Goal: Task Accomplishment & Management: Use online tool/utility

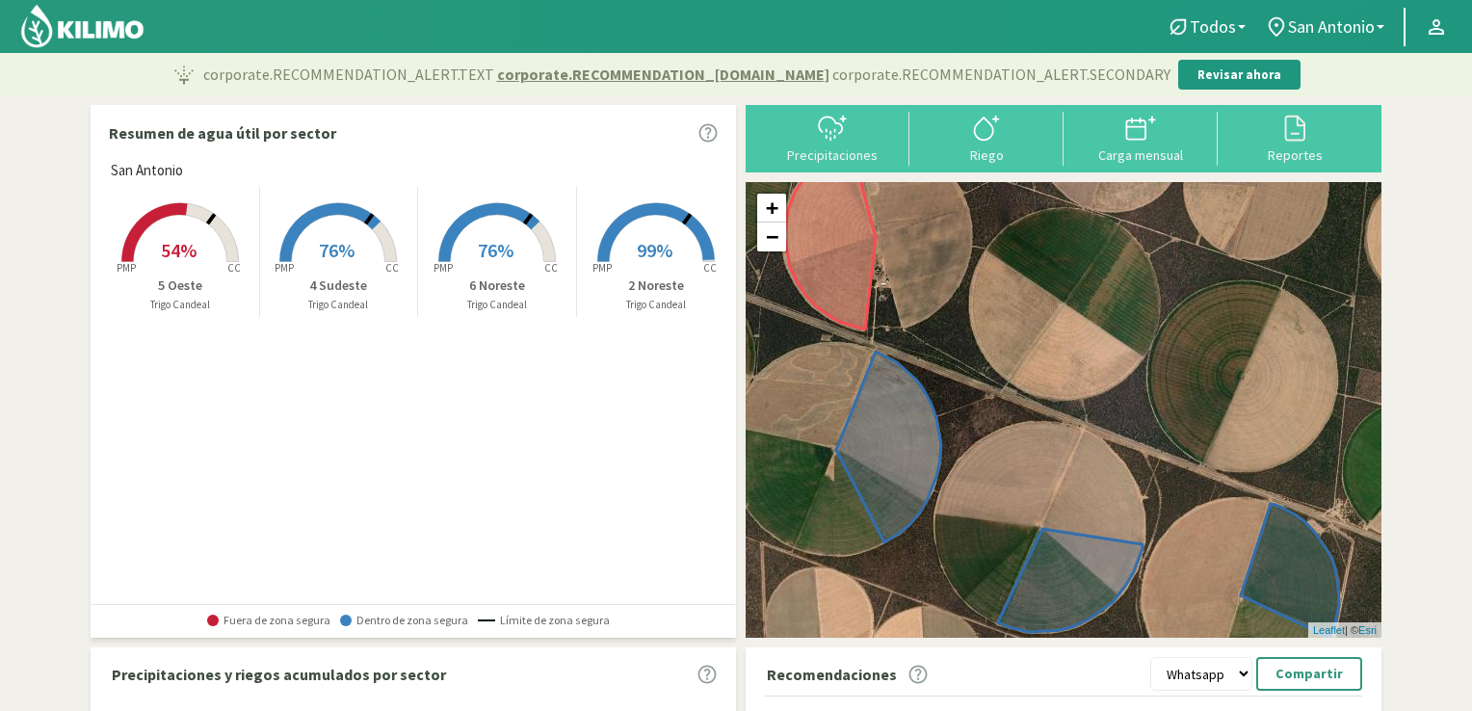
click at [661, 231] on rect at bounding box center [656, 264] width 154 height 154
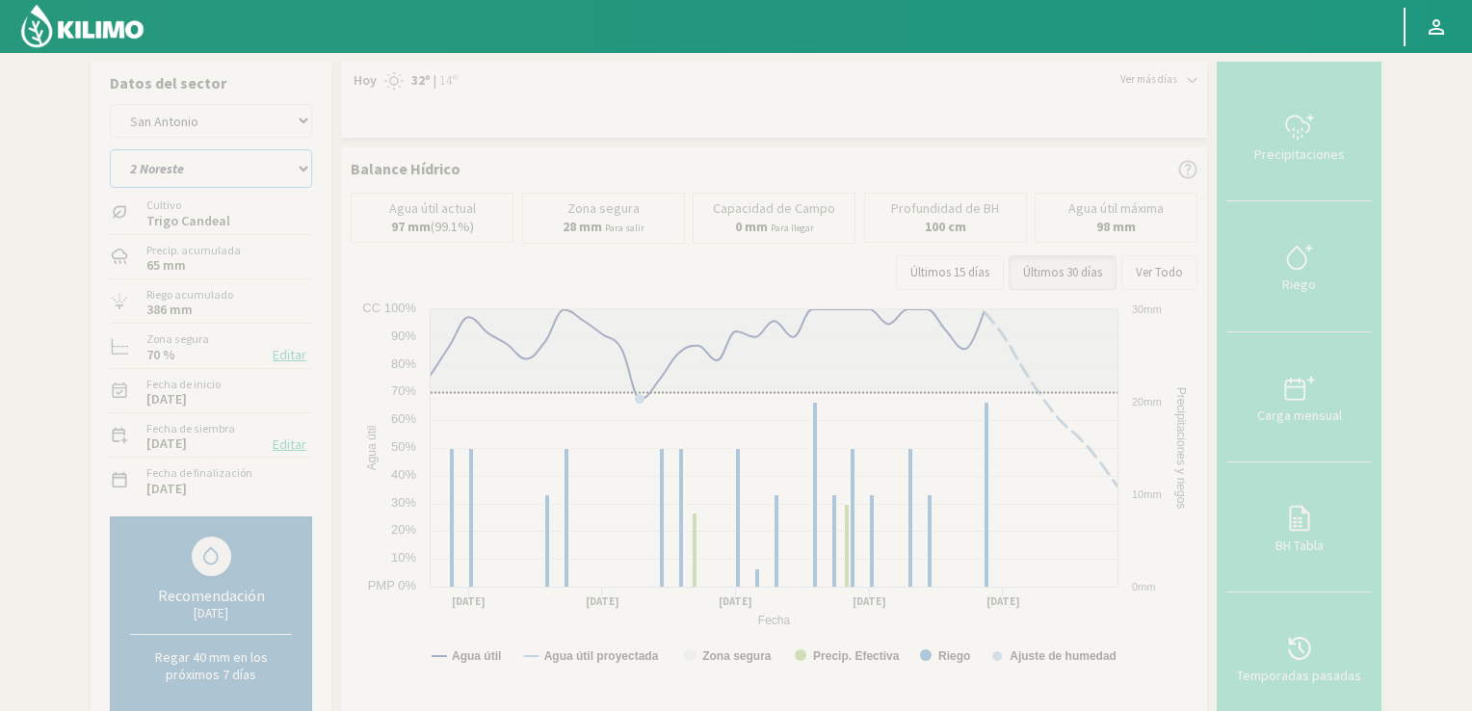
click at [303, 167] on select "2 Noreste 4 Sudeste 5 Oeste 6 Noreste" at bounding box center [211, 168] width 202 height 39
select select "1: Object"
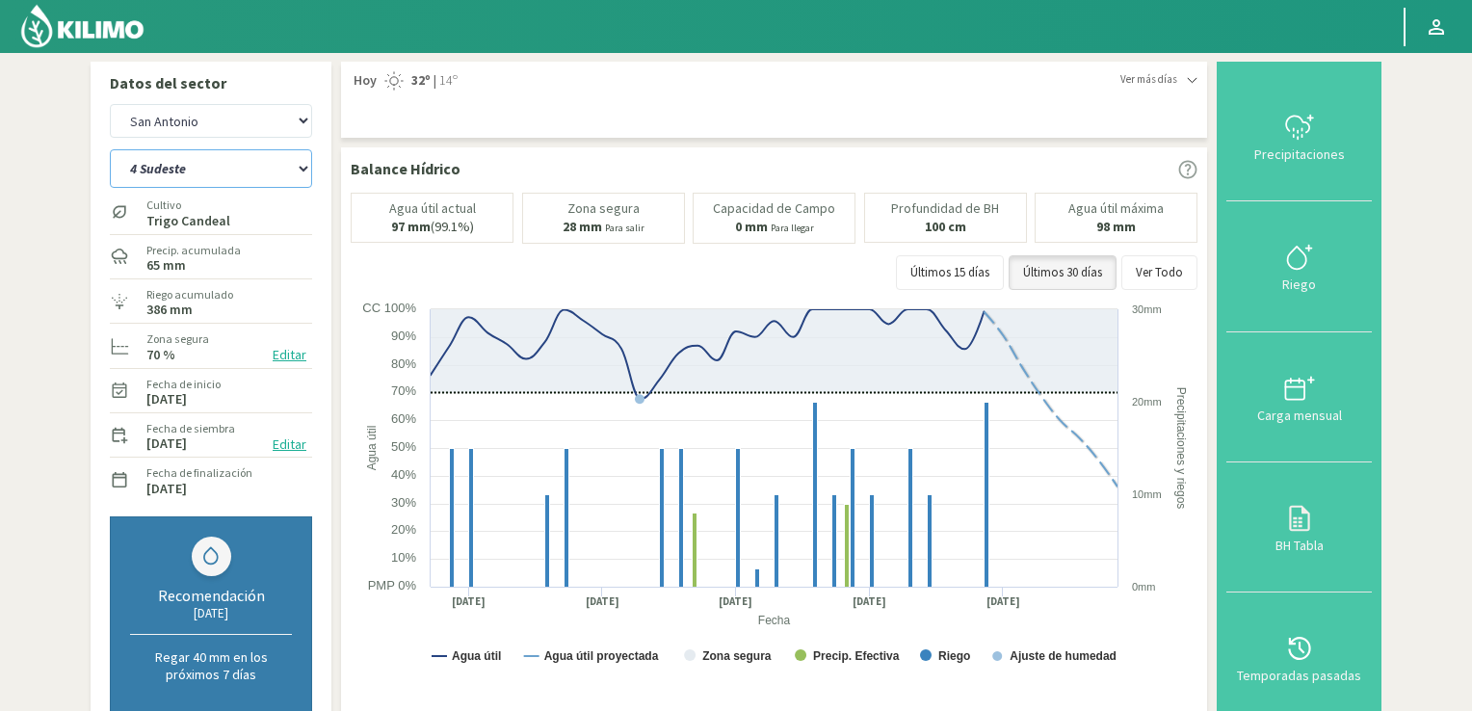
click at [110, 149] on select "2 Noreste 4 Sudeste 5 Oeste 6 Noreste" at bounding box center [211, 168] width 202 height 39
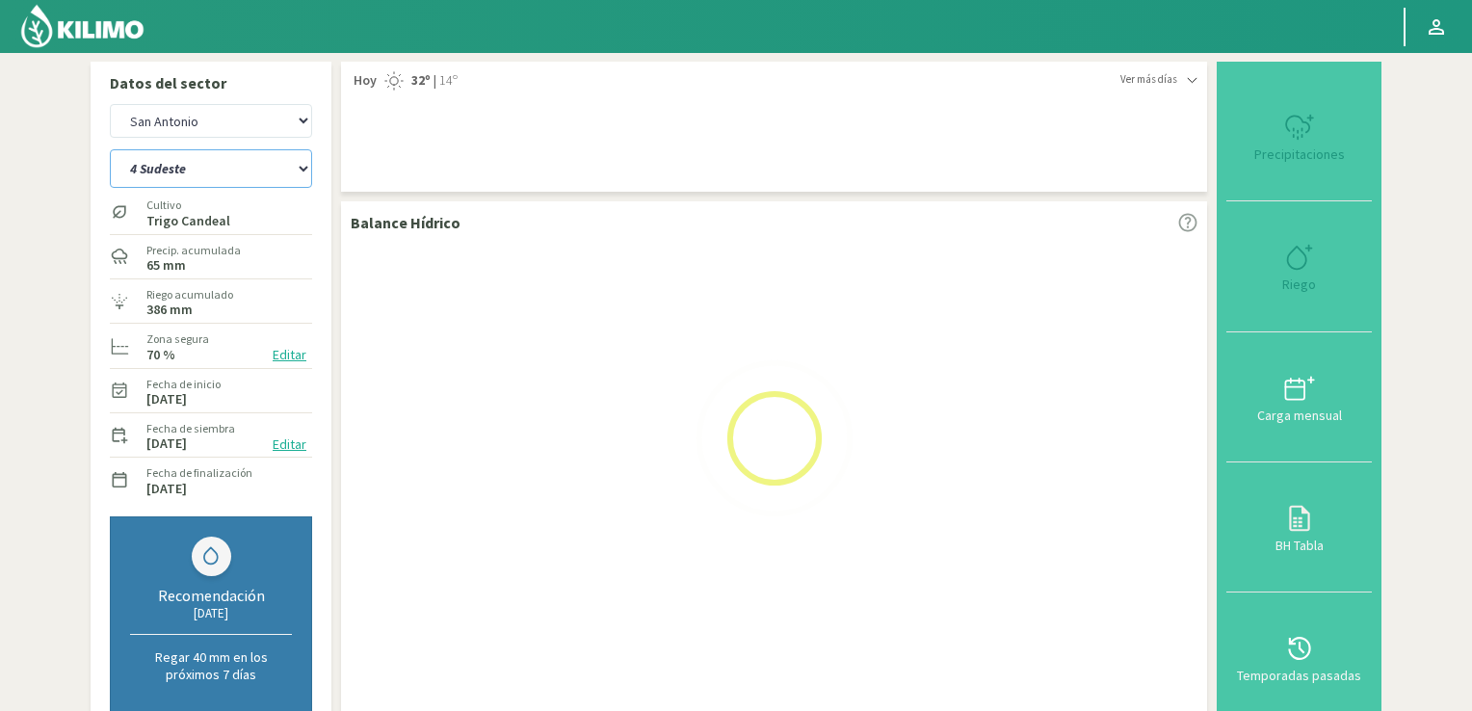
select select "2: Object"
select select "5: Object"
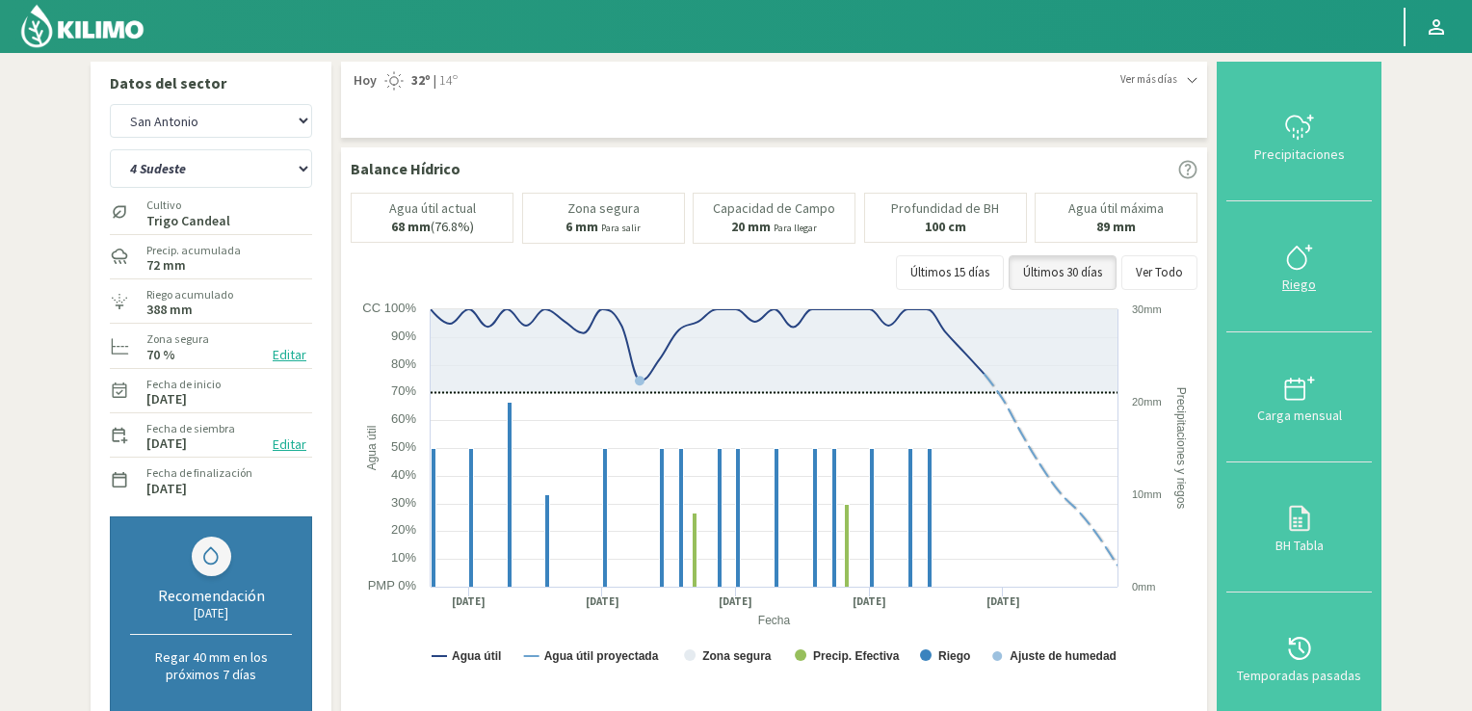
click at [1293, 252] on icon at bounding box center [1299, 257] width 31 height 31
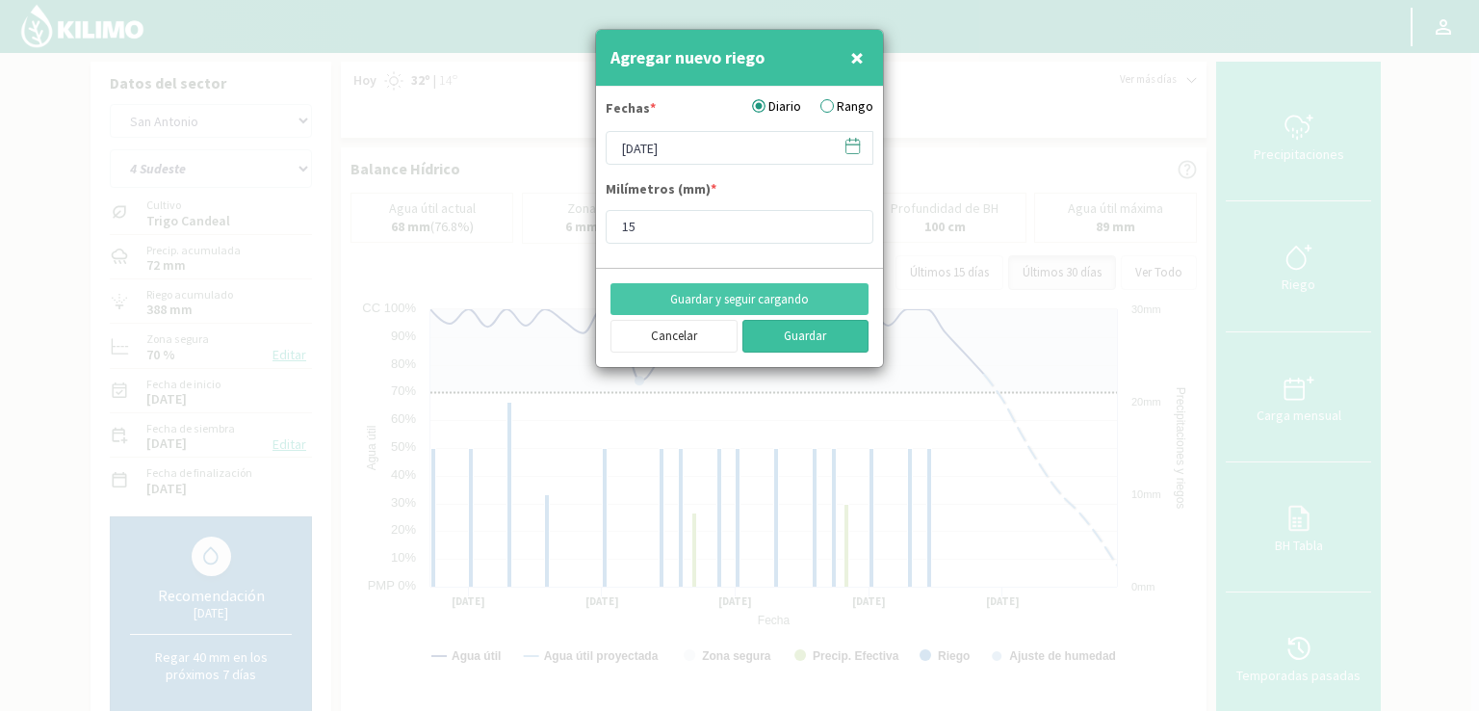
click at [782, 338] on button "Guardar" at bounding box center [806, 336] width 127 height 33
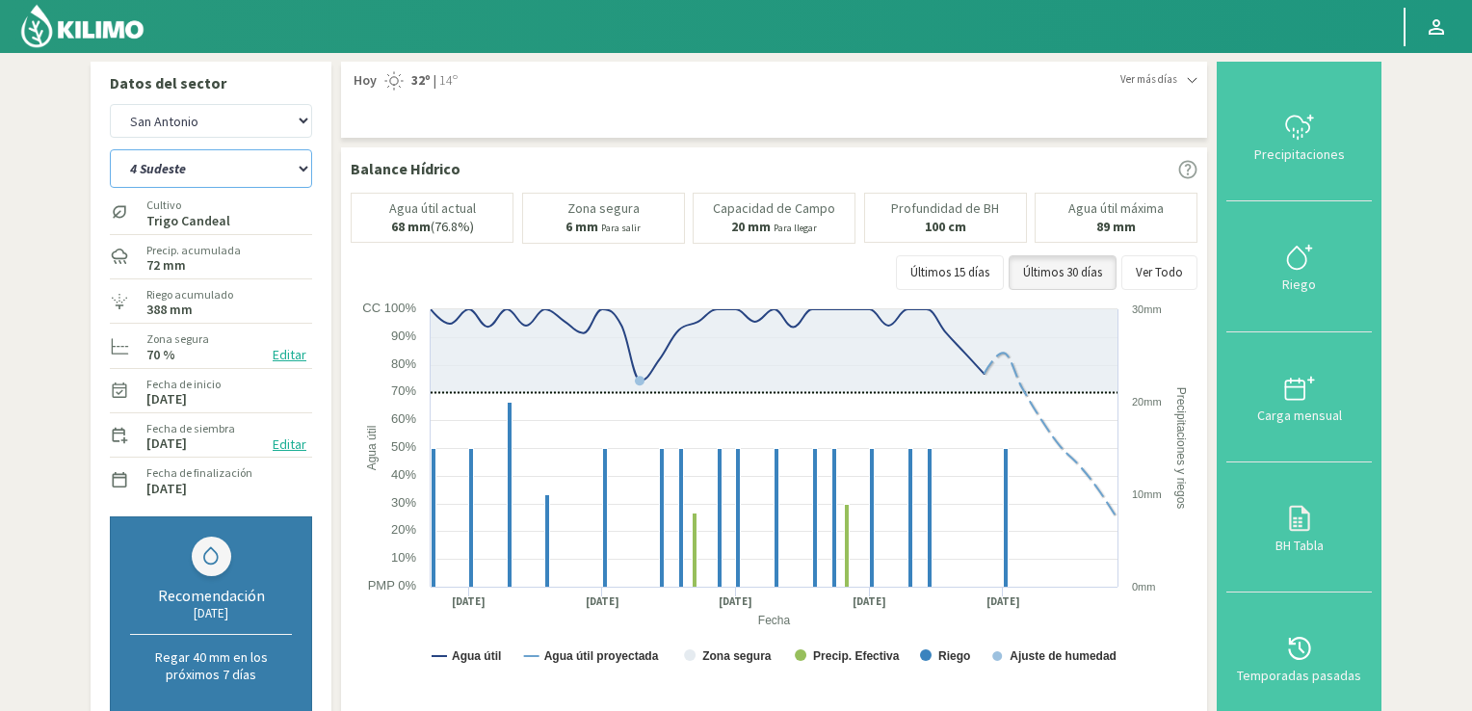
click at [304, 167] on select "2 Noreste 4 Sudeste 5 Oeste 6 Noreste" at bounding box center [211, 168] width 202 height 39
select select "7: Object"
click at [110, 149] on select "2 Noreste 4 Sudeste 5 Oeste 6 Noreste" at bounding box center [211, 168] width 202 height 39
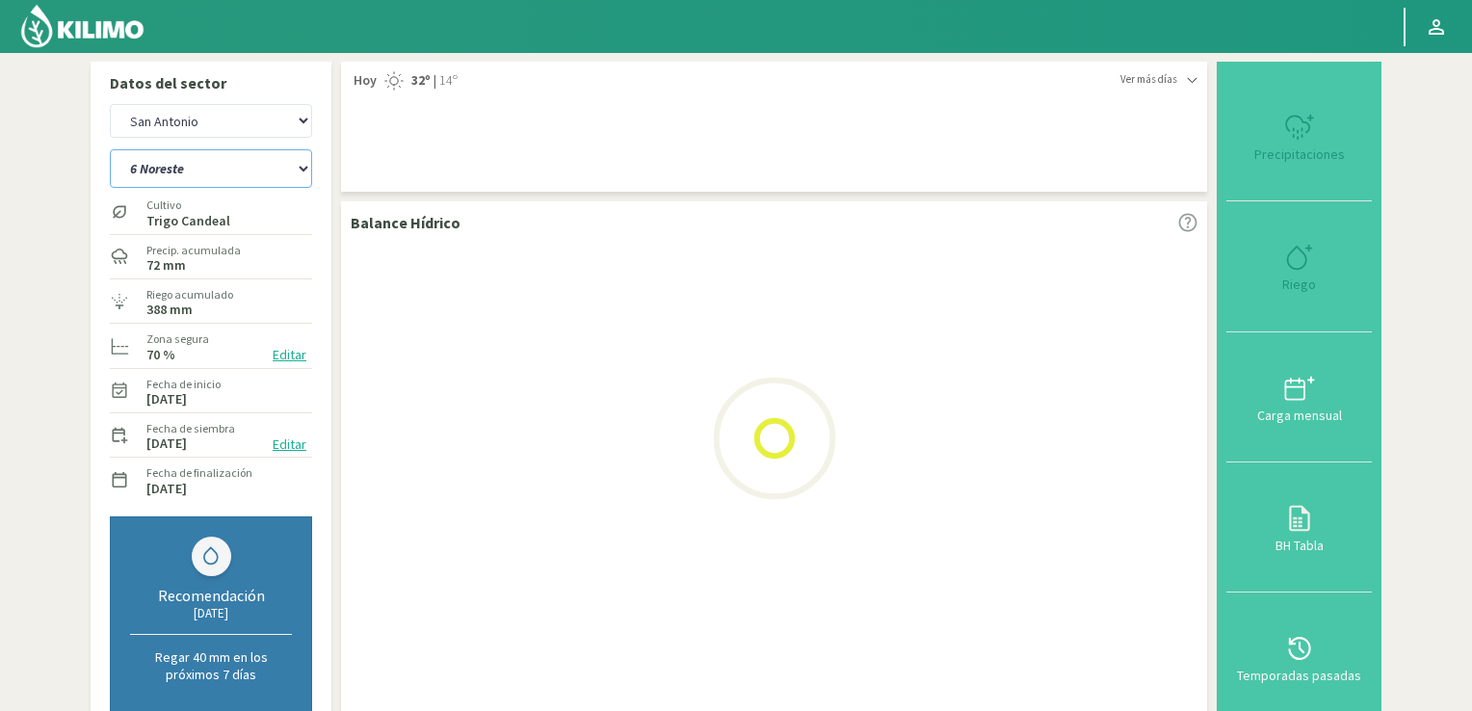
select select "4: Object"
select select "11: Object"
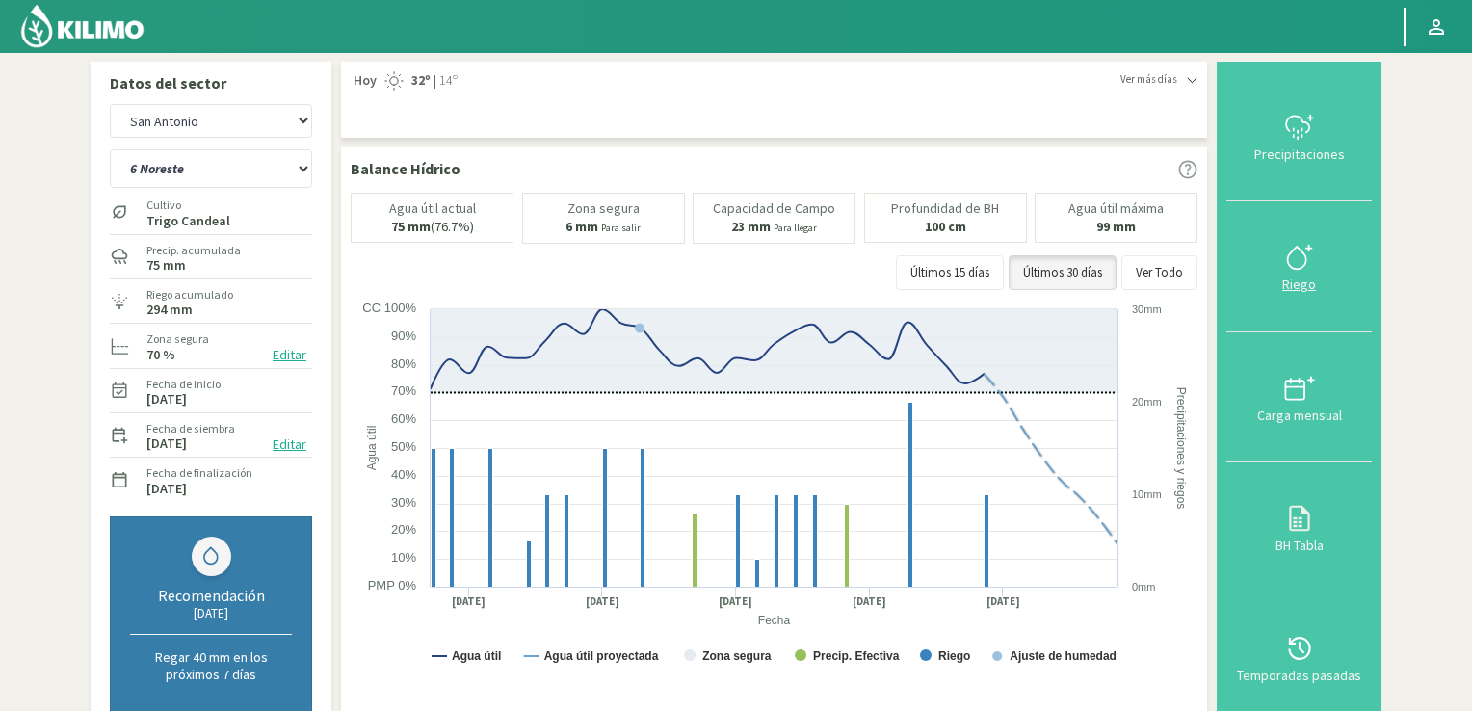
click at [1298, 261] on icon at bounding box center [1299, 257] width 31 height 31
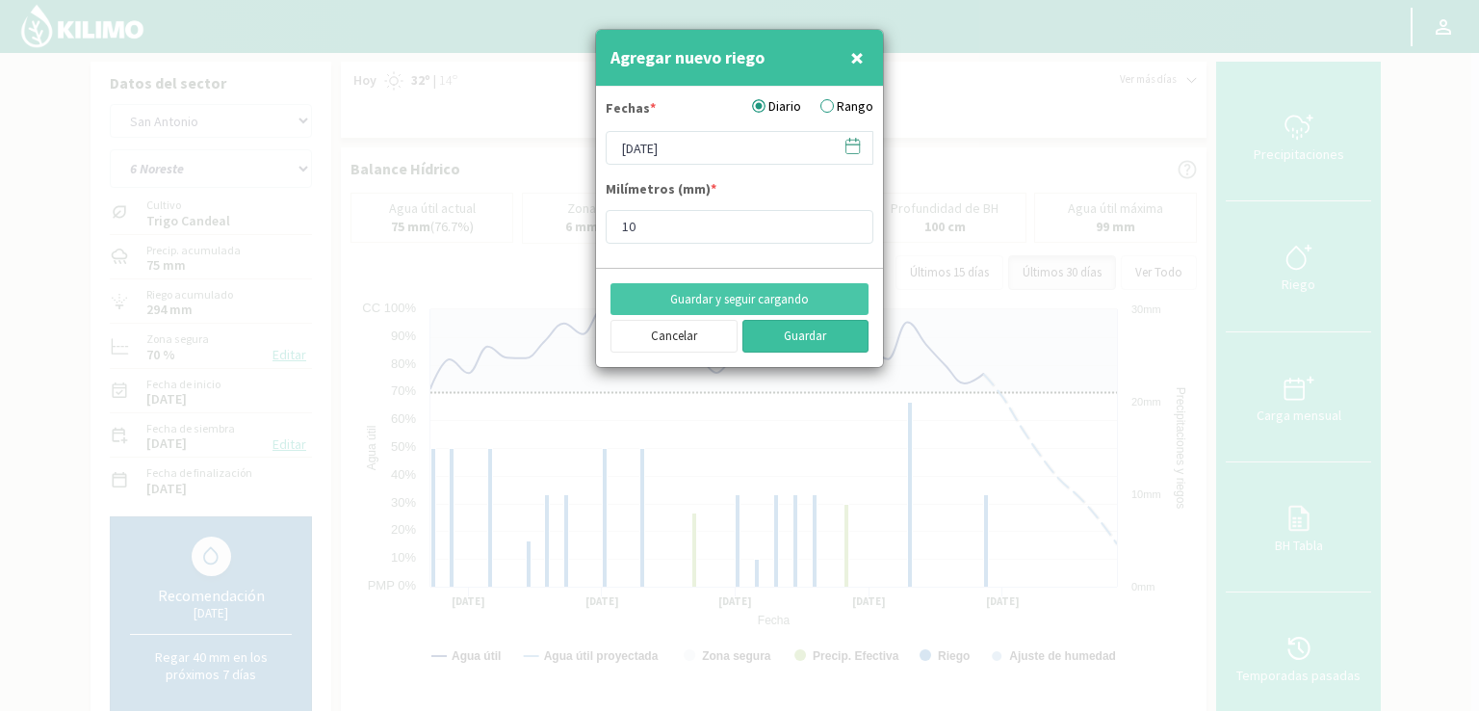
click at [805, 340] on button "Guardar" at bounding box center [806, 336] width 127 height 33
